Goal: Task Accomplishment & Management: Manage account settings

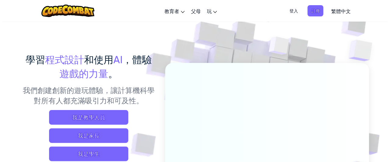
scroll to position [30, 0]
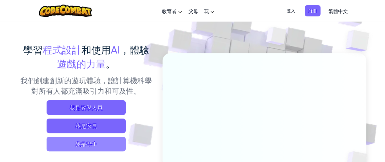
click at [67, 146] on span "我是學生" at bounding box center [86, 144] width 79 height 15
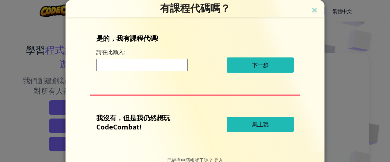
click at [150, 64] on input at bounding box center [141, 65] width 91 height 12
click at [310, 9] on img at bounding box center [314, 10] width 8 height 9
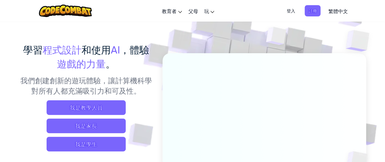
click at [291, 9] on span "登入" at bounding box center [291, 10] width 16 height 11
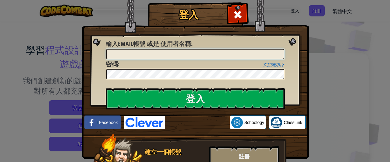
type input "ㄋ"
type input "S"
type input "[EMAIL_ADDRESS][DOMAIN_NAME]"
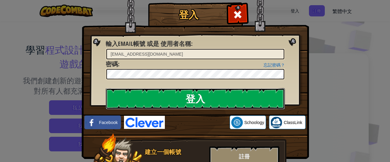
click at [194, 104] on input "登入" at bounding box center [195, 98] width 179 height 21
click at [195, 104] on input "登入" at bounding box center [195, 98] width 179 height 21
